Goal: Find specific page/section: Find specific page/section

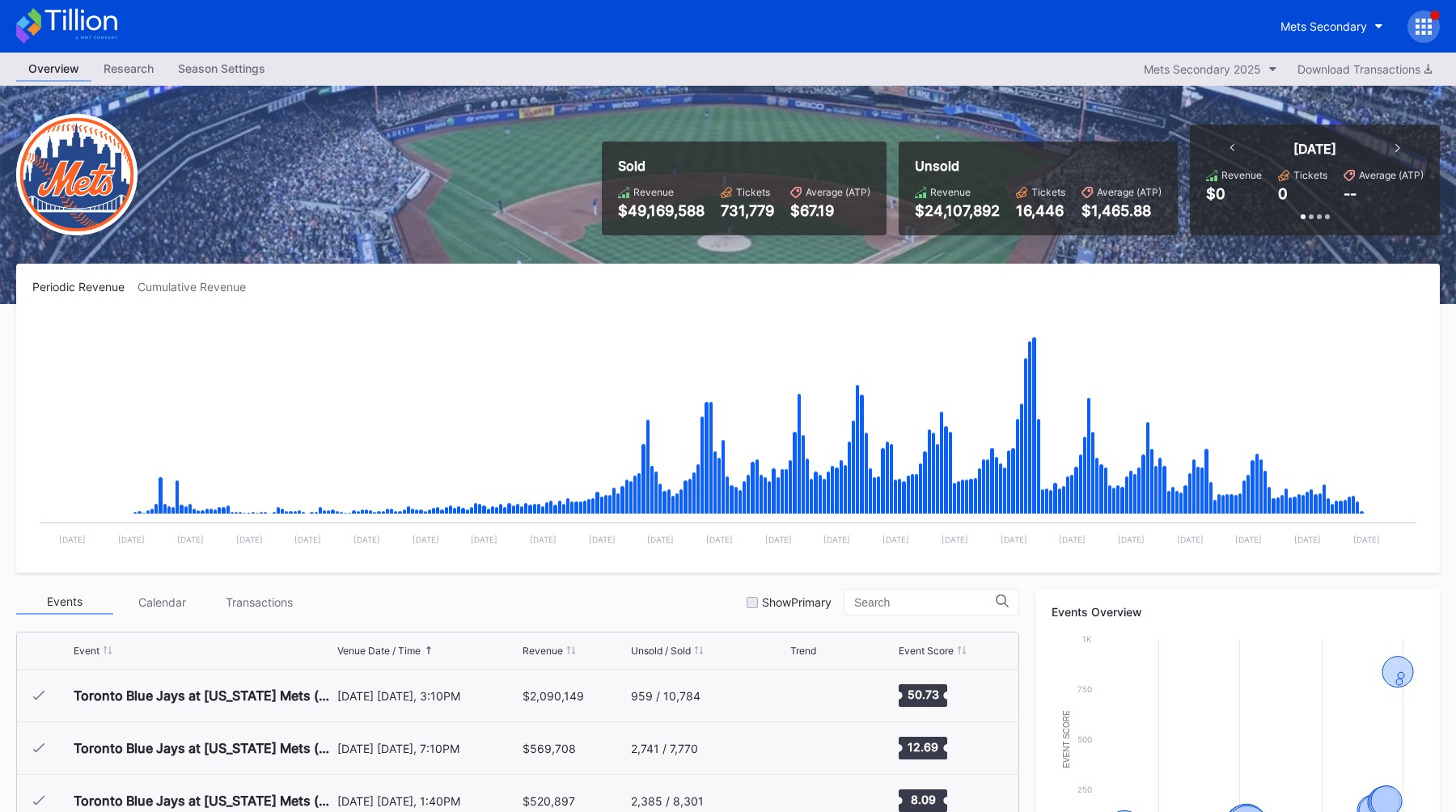
scroll to position [4097, 0]
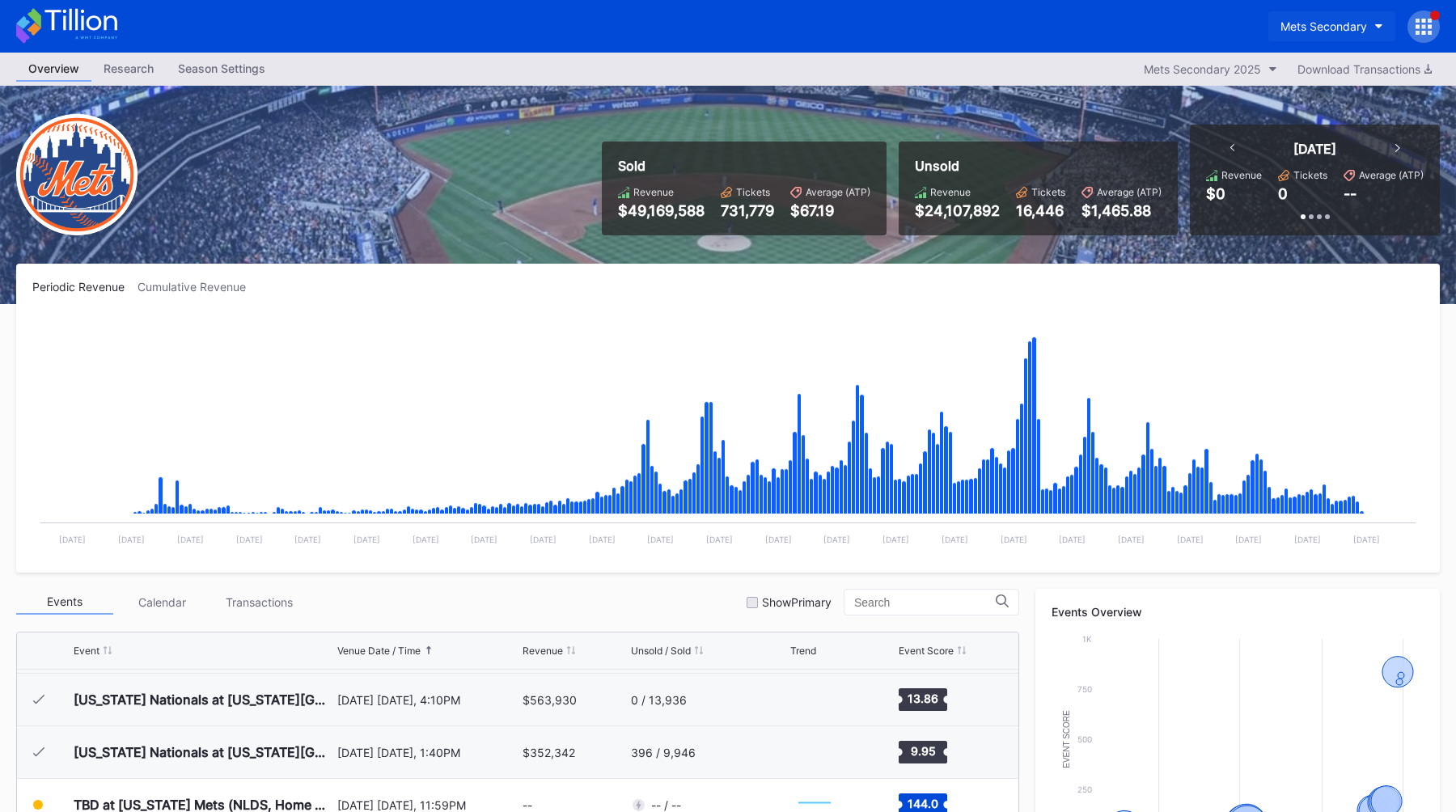
click at [1291, 27] on div "Mets Secondary" at bounding box center [1323, 26] width 86 height 13
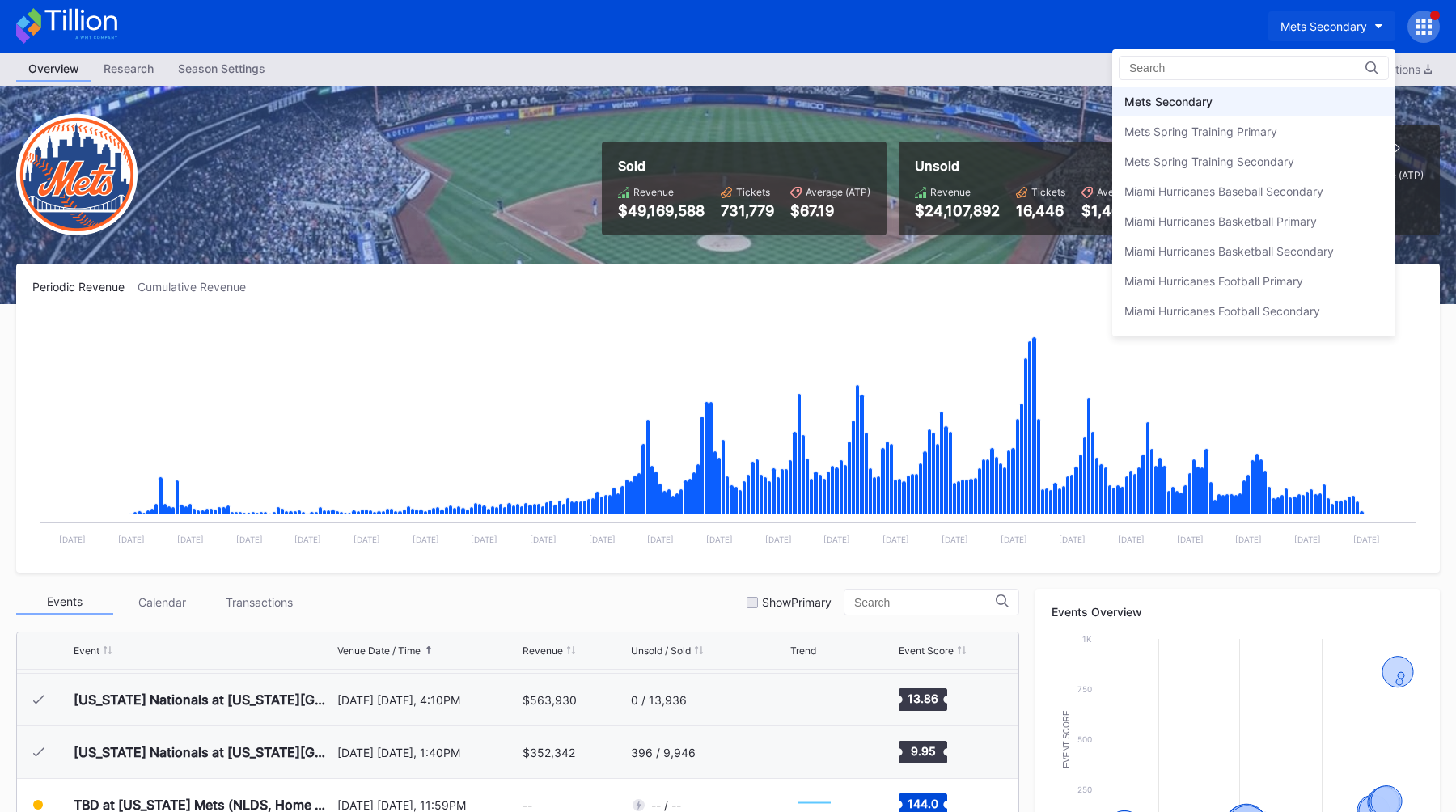
type input "s"
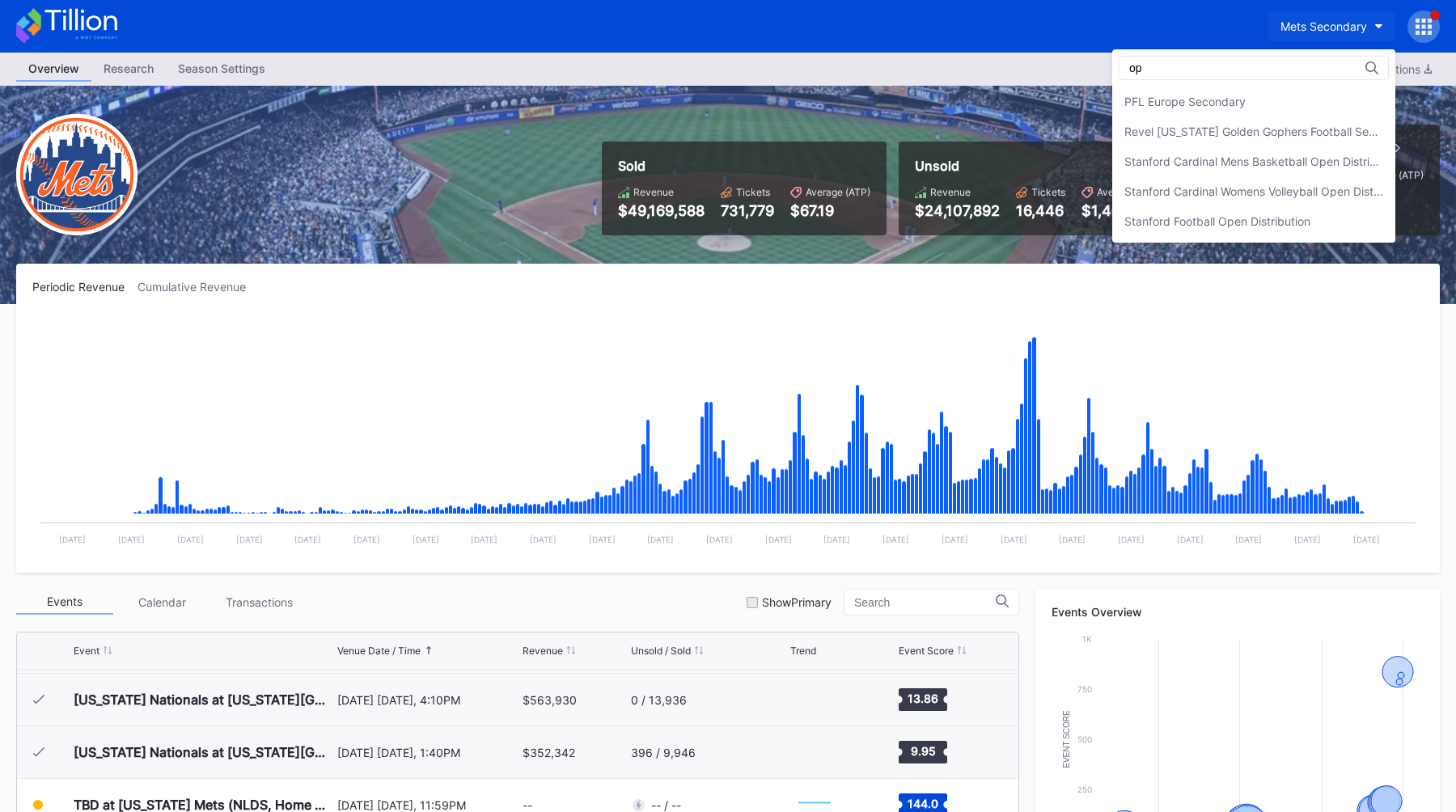
scroll to position [0, 0]
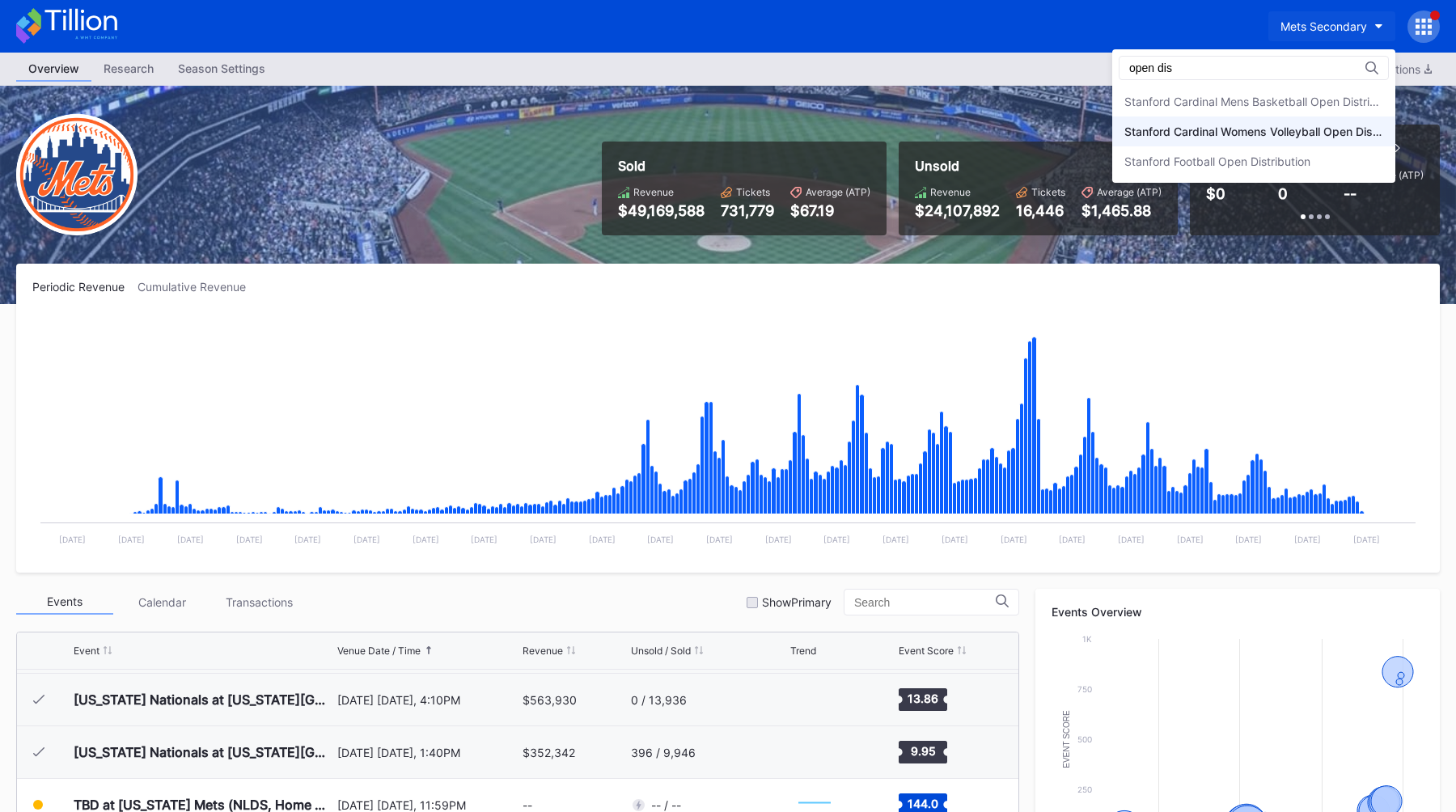
type input "open dis"
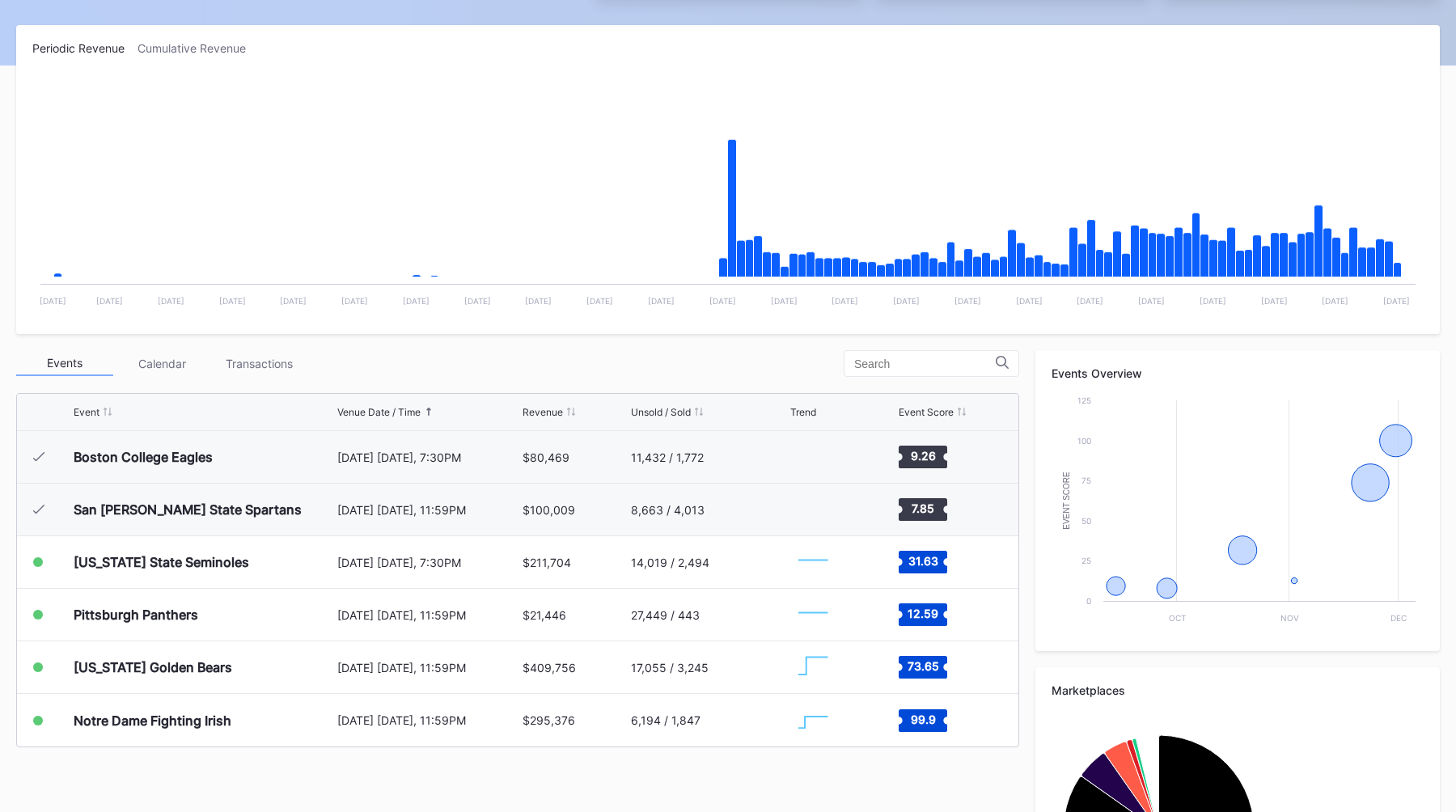
scroll to position [408, 0]
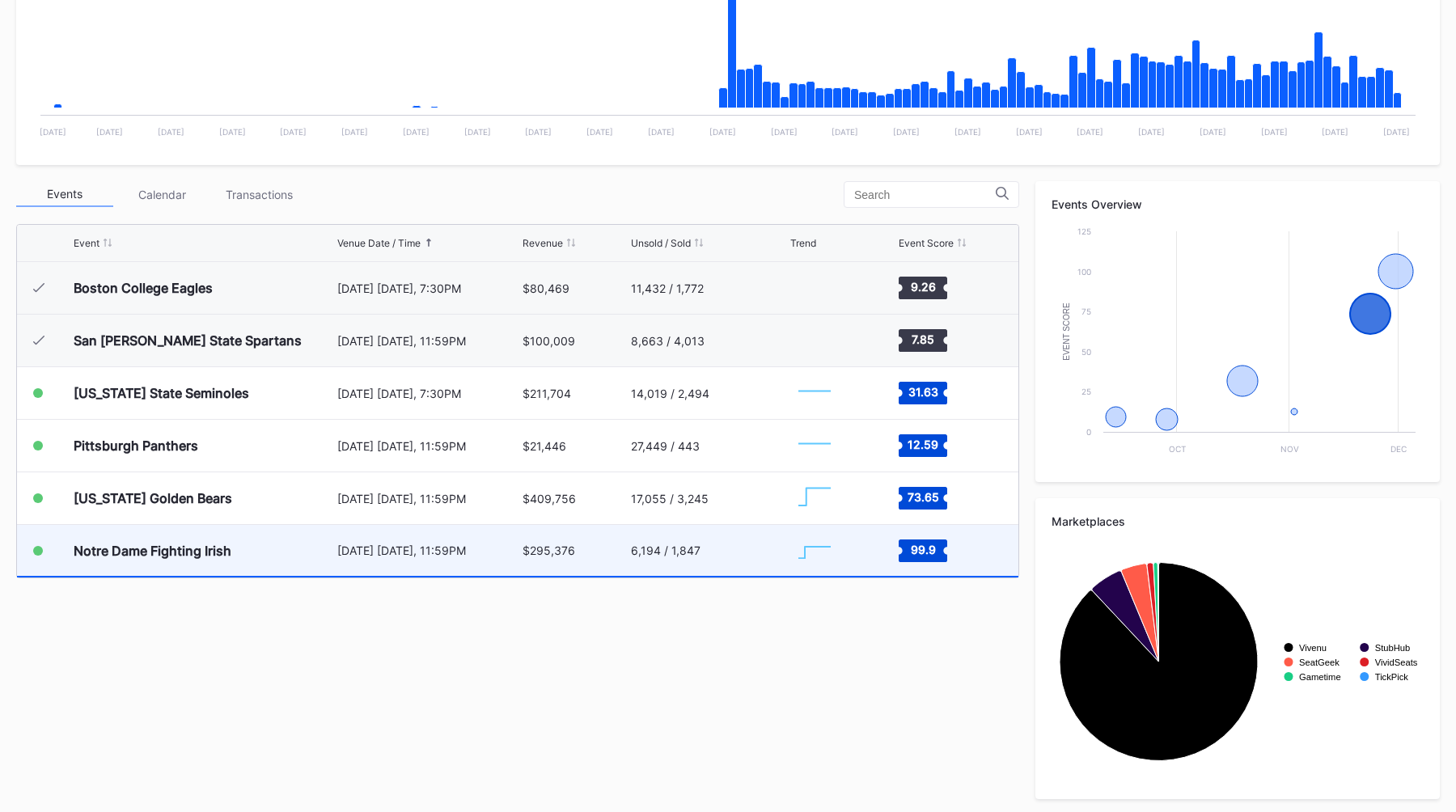
click at [325, 553] on div "Notre Dame Fighting Irish" at bounding box center [204, 550] width 260 height 51
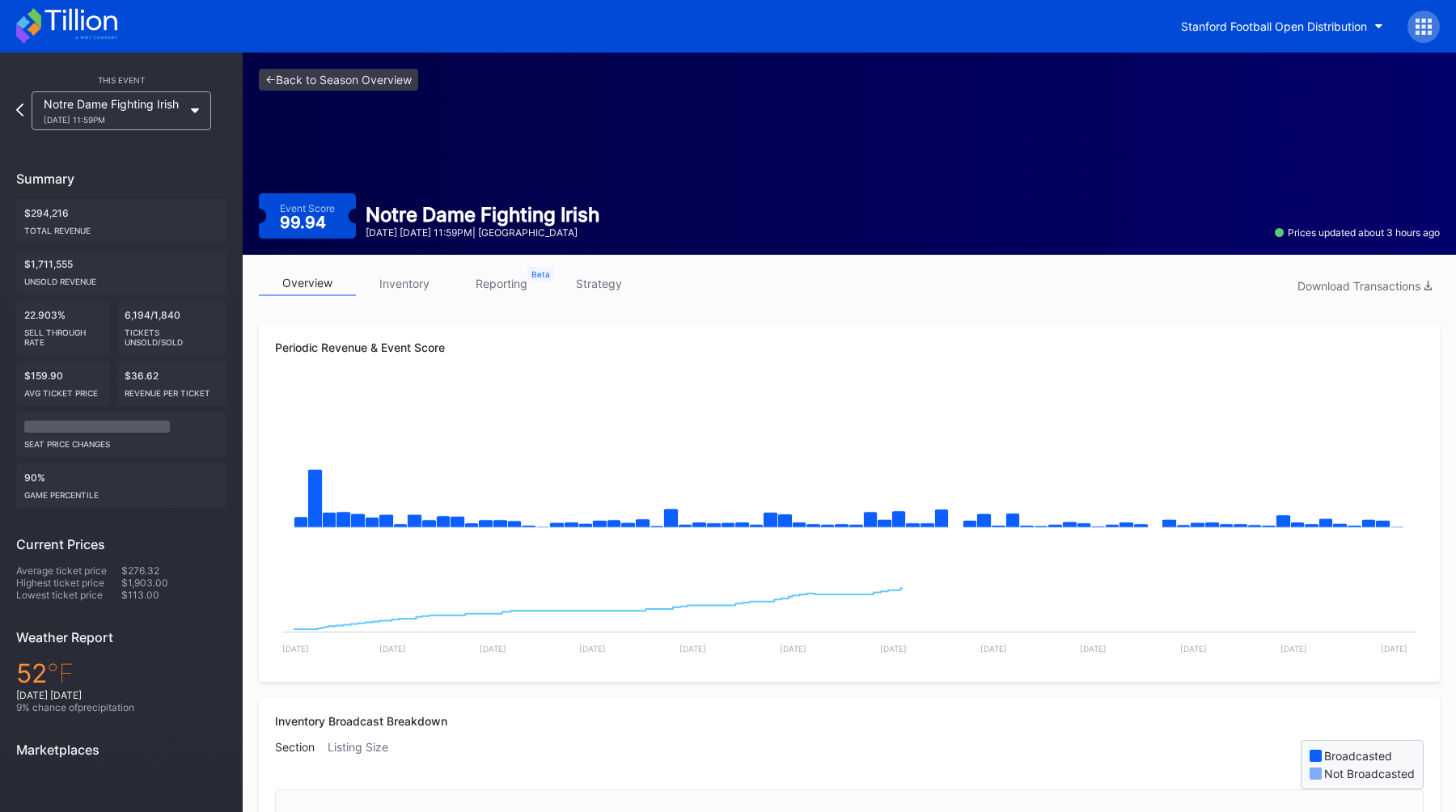
click at [607, 290] on link "strategy" at bounding box center [599, 284] width 97 height 25
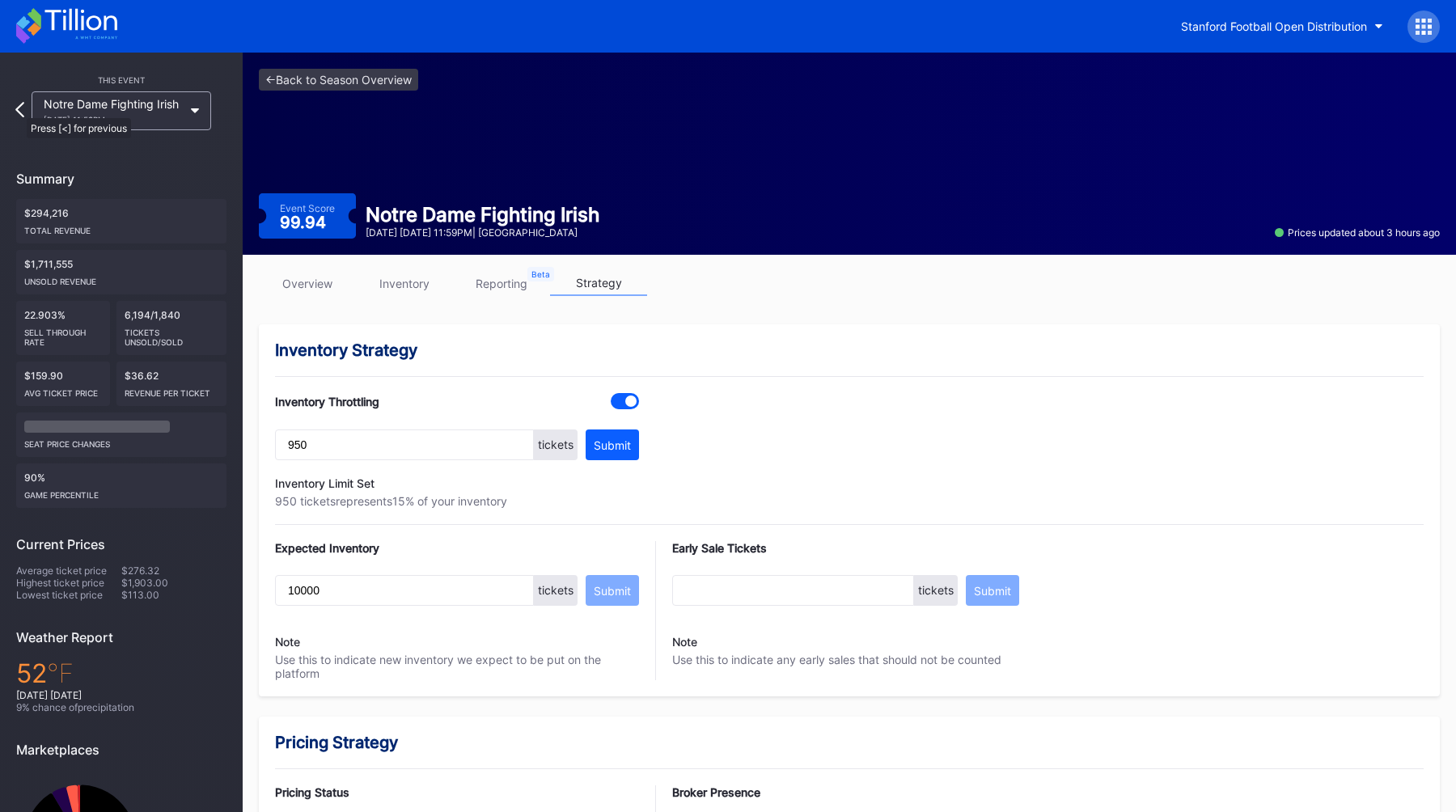
click at [19, 111] on icon at bounding box center [19, 109] width 9 height 15
click at [19, 112] on icon at bounding box center [19, 109] width 9 height 15
click at [16, 110] on icon at bounding box center [19, 109] width 9 height 15
